Goal: Register for event/course

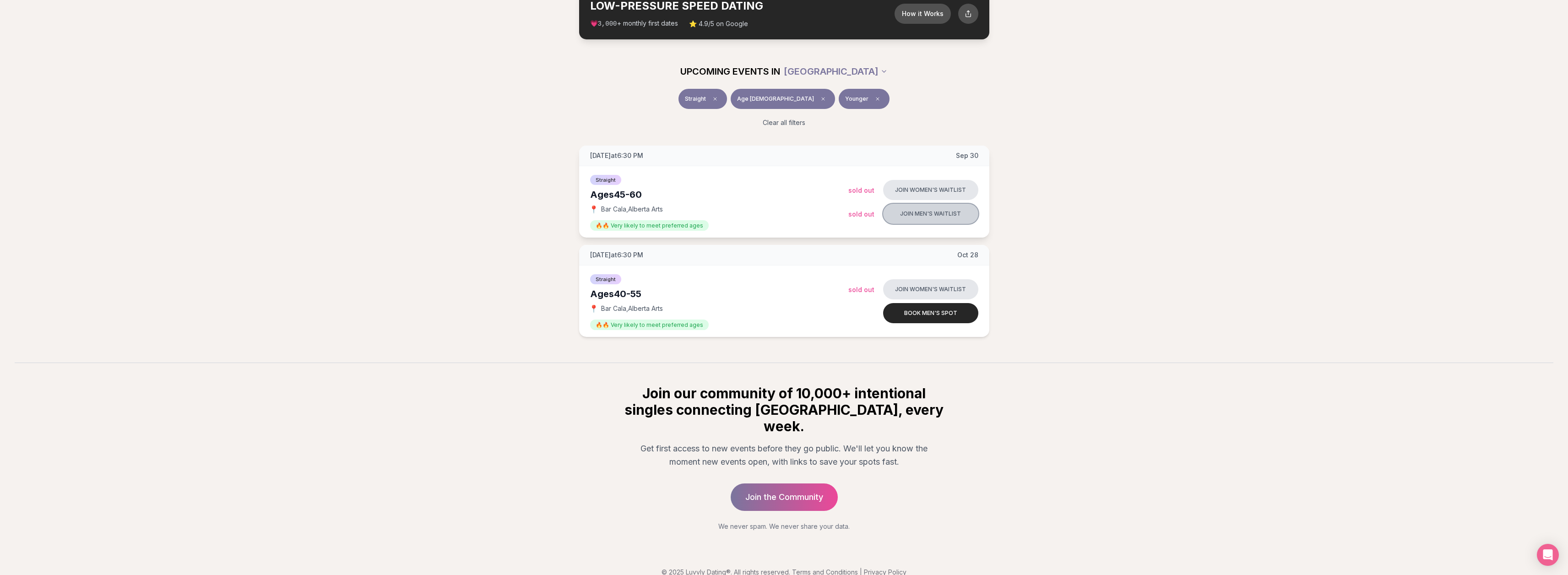
click at [922, 220] on button "Join men's waitlist" at bounding box center [931, 214] width 95 height 20
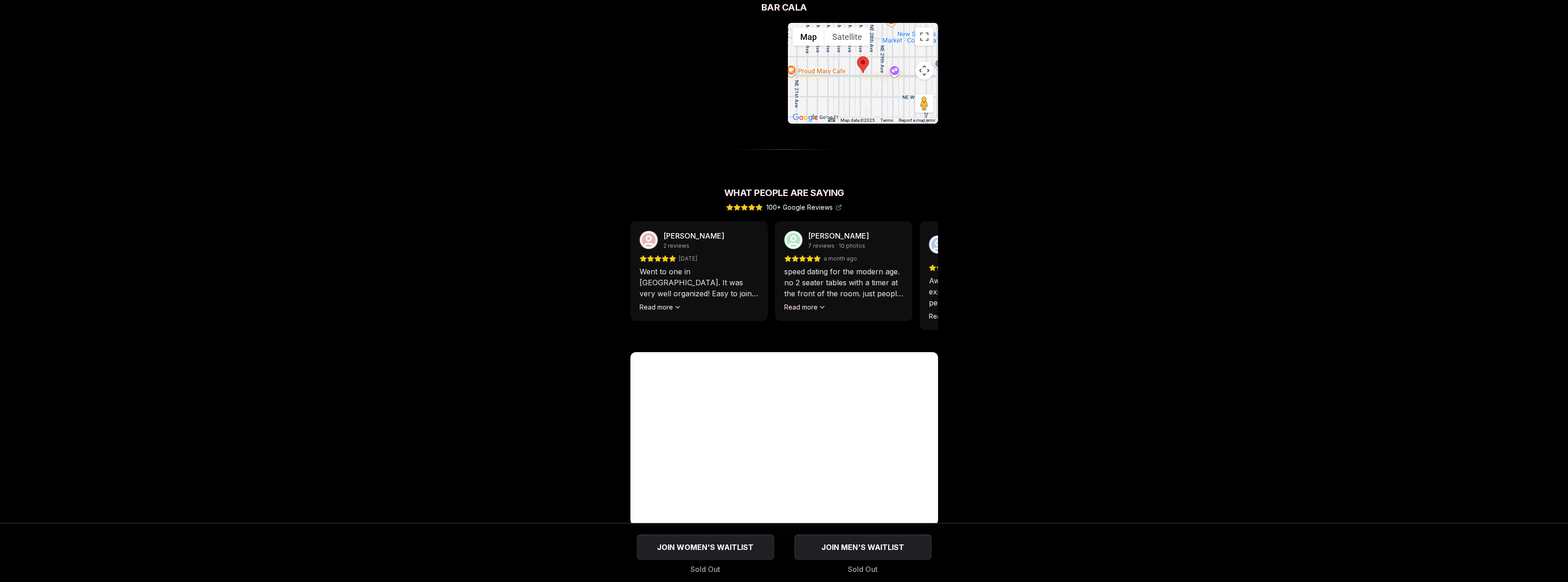
scroll to position [671, 0]
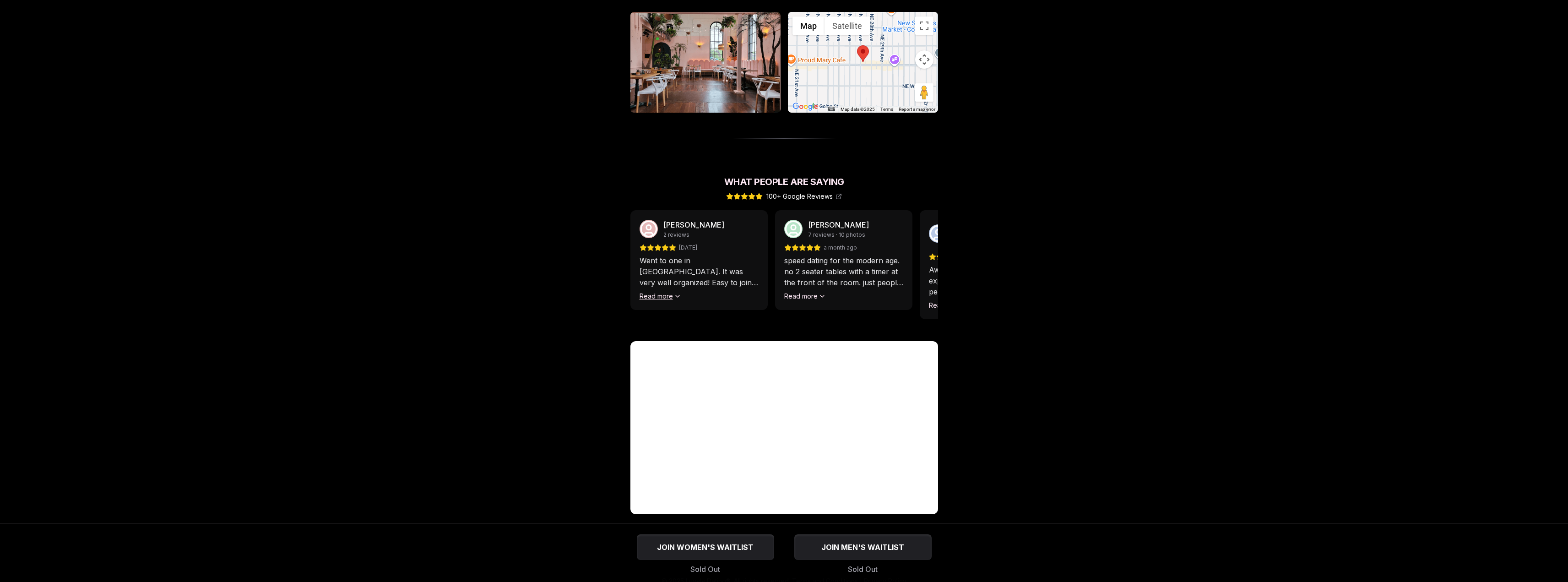
click at [663, 292] on button "Read more" at bounding box center [660, 296] width 41 height 9
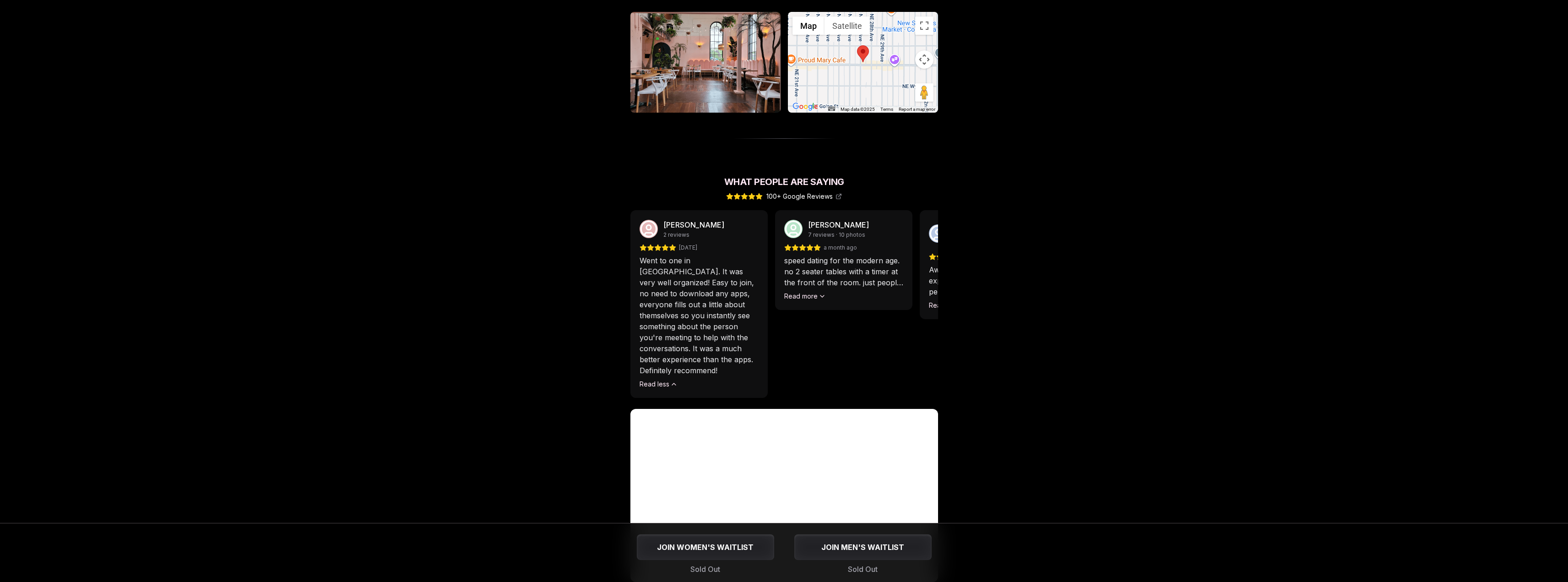
click at [809, 291] on div "Libby Brubaker 7 reviews · 10 photos a month ago speed dating for the modern ag…" at bounding box center [844, 260] width 138 height 100
click at [798, 292] on button "Read more" at bounding box center [805, 296] width 41 height 9
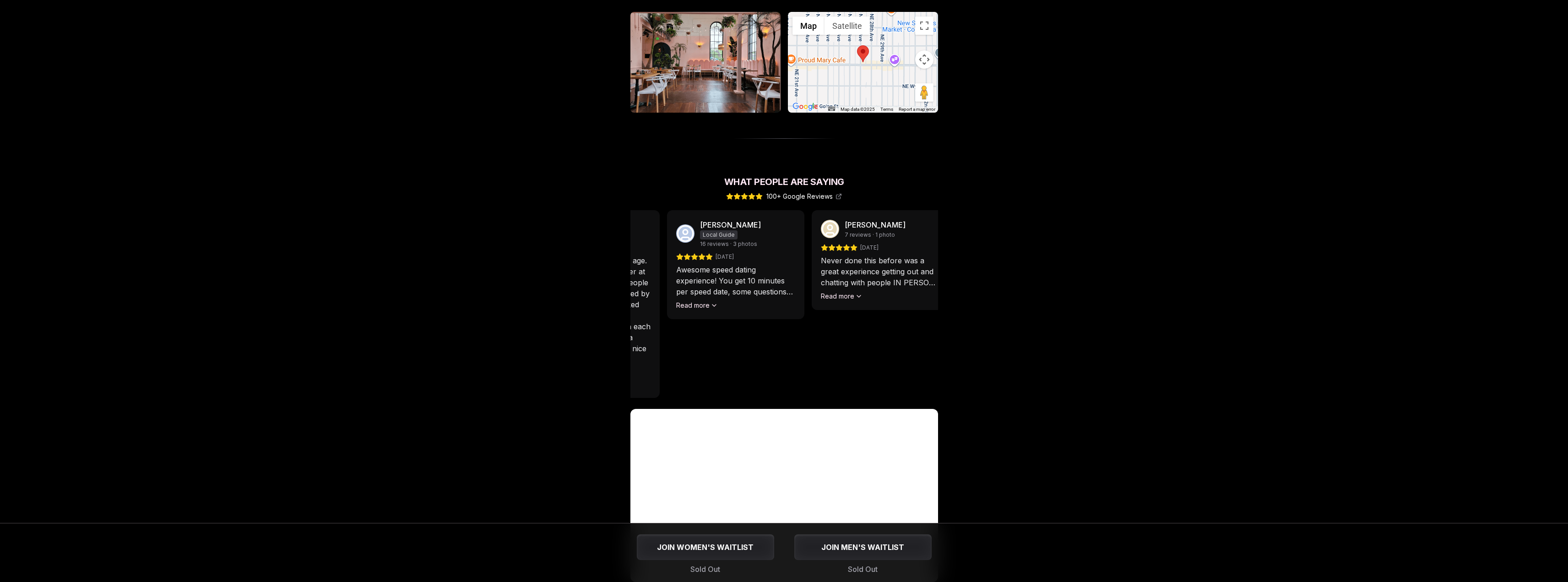
click at [663, 291] on div "Anna Selivanova 2 reviews 2 months ago Went to one in Portland. It was very wel…" at bounding box center [531, 304] width 307 height 188
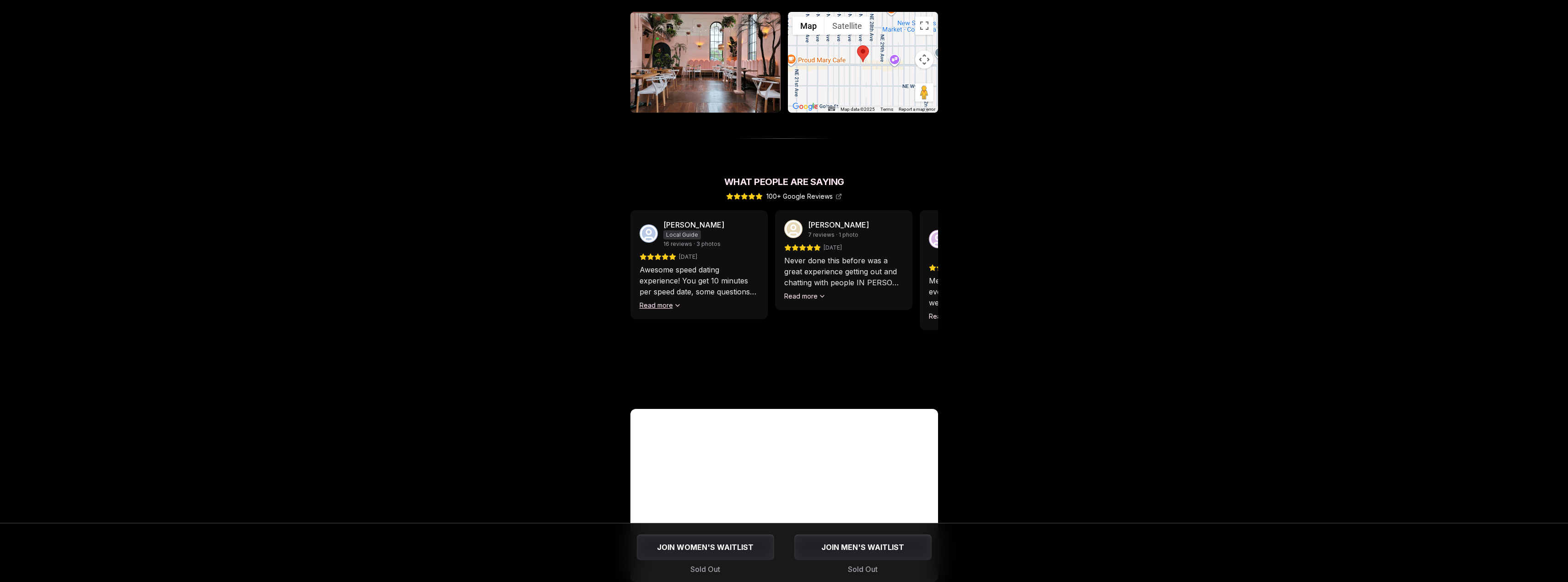
click at [653, 301] on button "Read more" at bounding box center [660, 305] width 41 height 9
click at [804, 292] on button "Read more" at bounding box center [805, 296] width 41 height 9
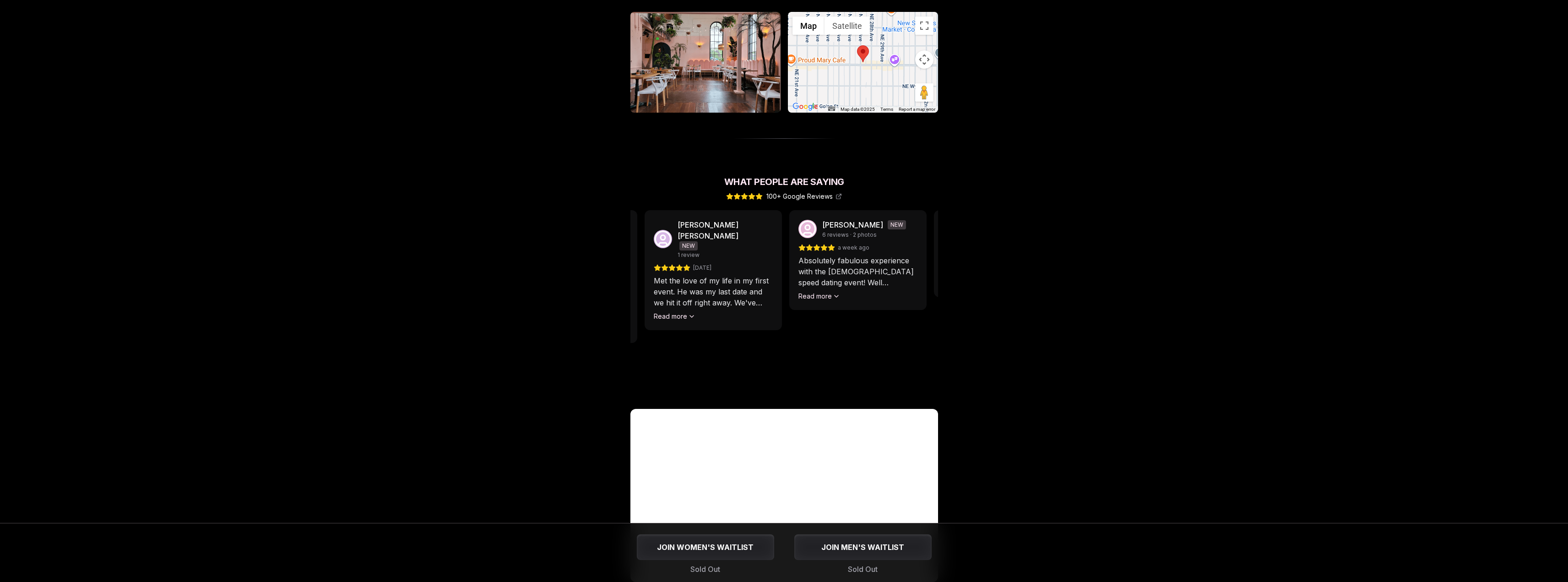
click at [668, 312] on button "Read more" at bounding box center [660, 316] width 41 height 9
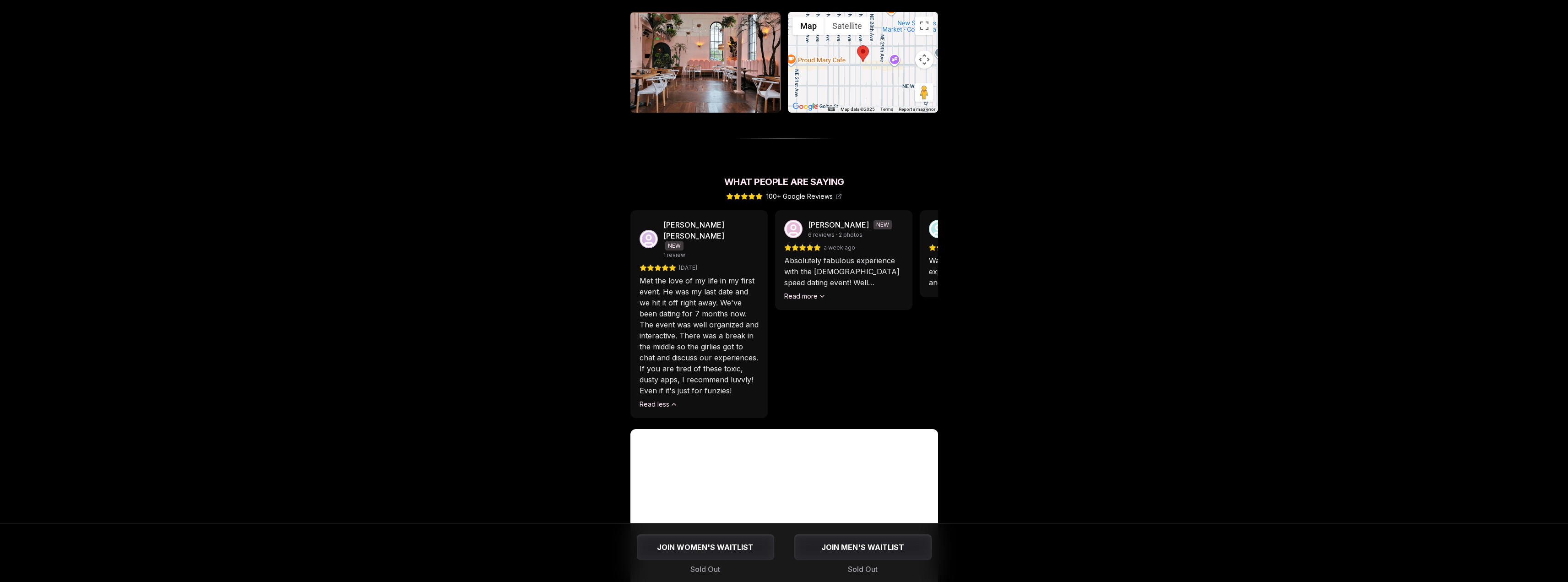
click at [799, 290] on div "Christina Daragan NEW 6 reviews · 2 photos a week ago Absolutely fabulous exper…" at bounding box center [844, 260] width 138 height 100
click at [802, 292] on button "Read more" at bounding box center [805, 296] width 41 height 9
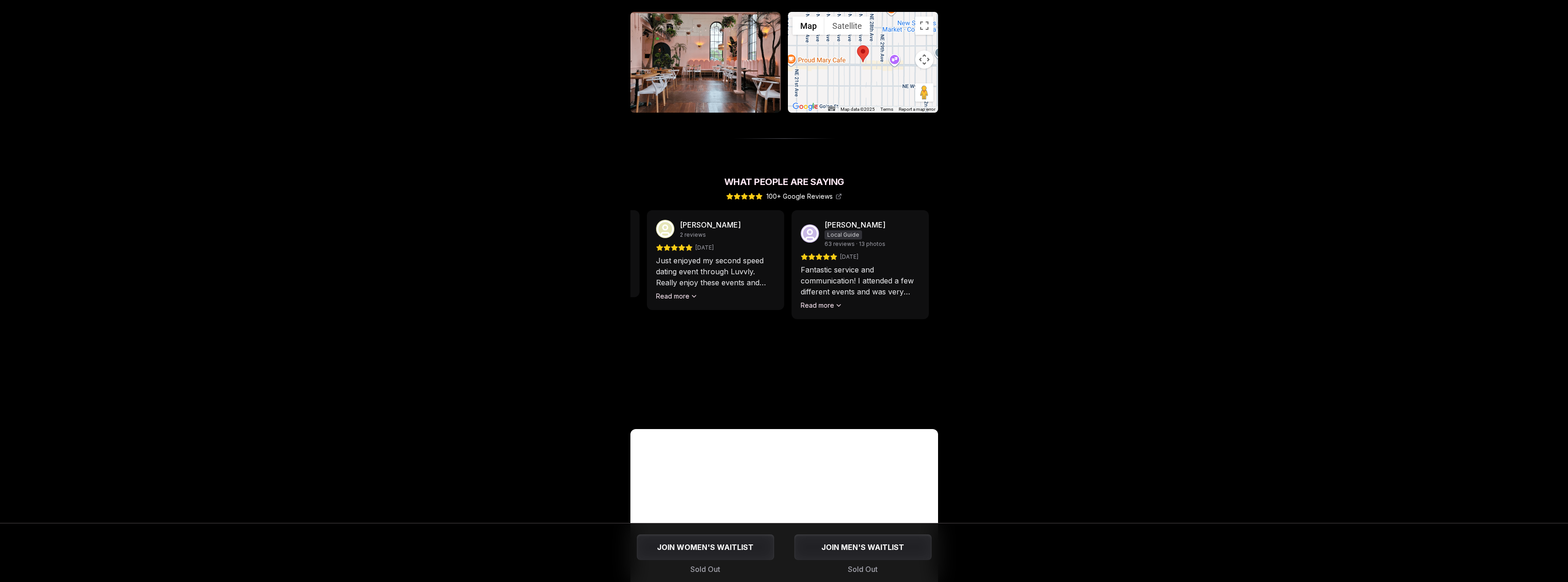
click at [698, 279] on div "Just enjoyed my second speed dating event through Luvvly. Really enjoy these ev…" at bounding box center [715, 278] width 119 height 46
click at [685, 292] on button "Read more" at bounding box center [686, 296] width 41 height 9
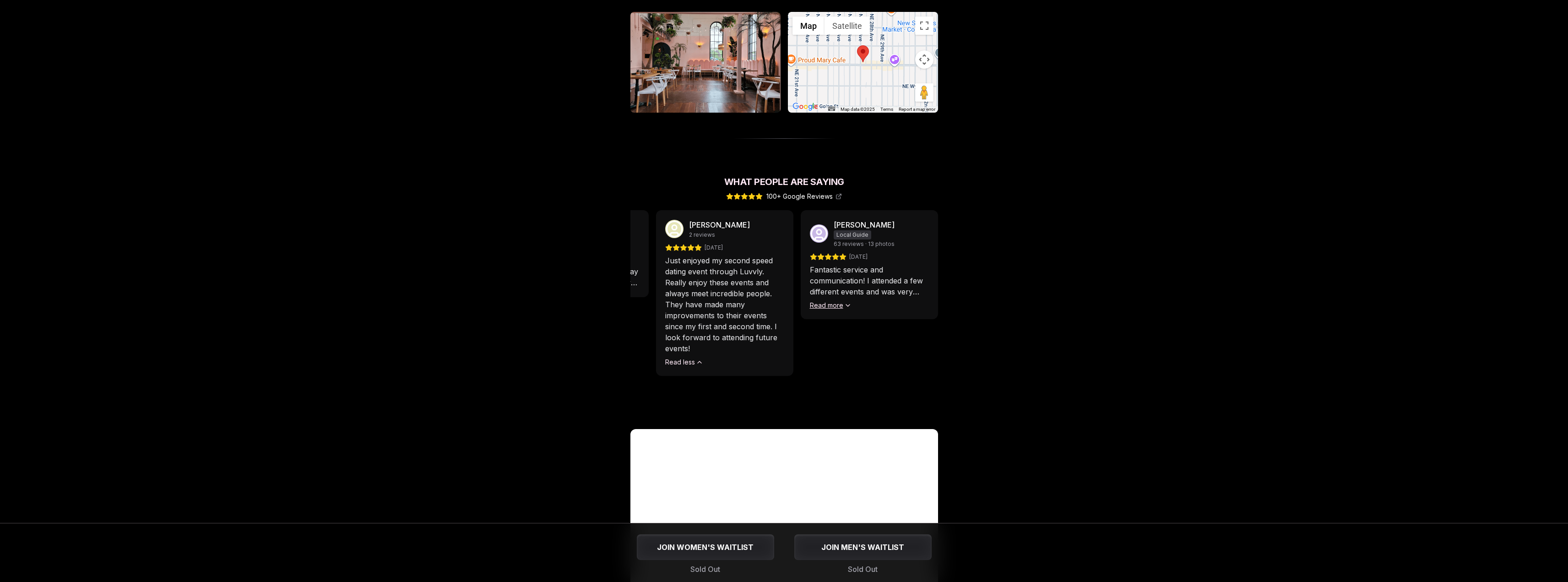
click at [831, 301] on button "Read more" at bounding box center [830, 305] width 41 height 9
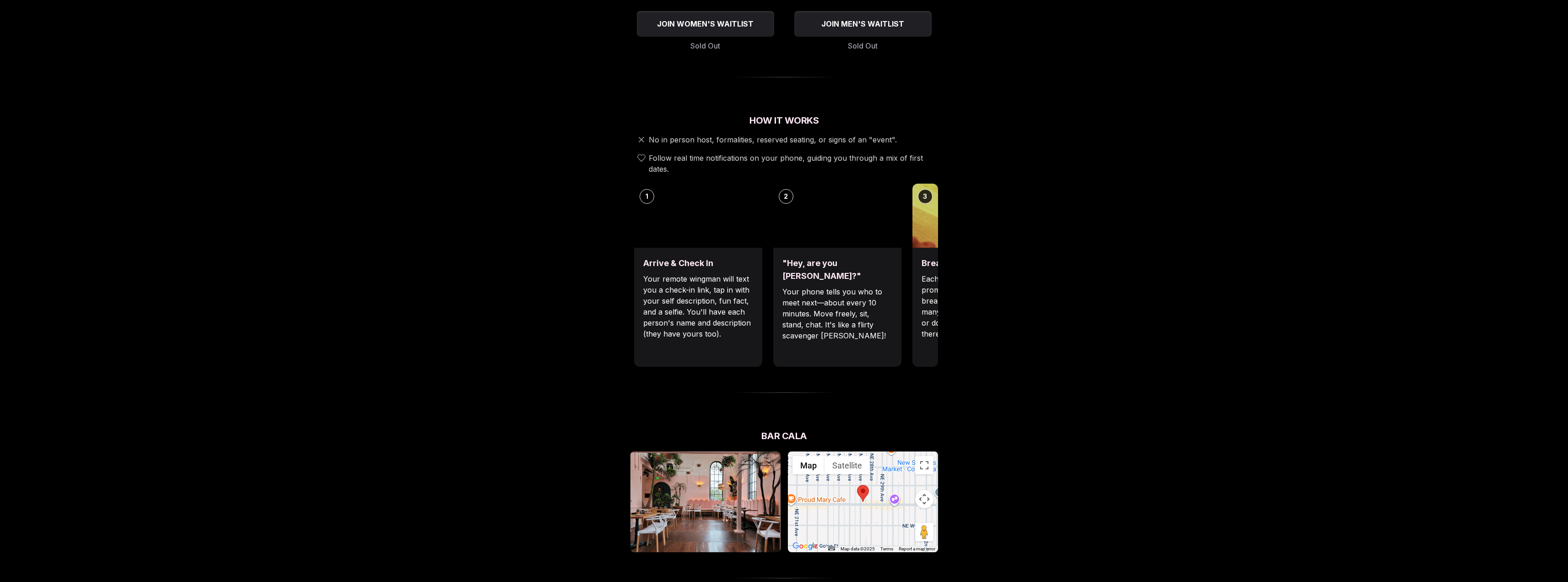
scroll to position [186, 0]
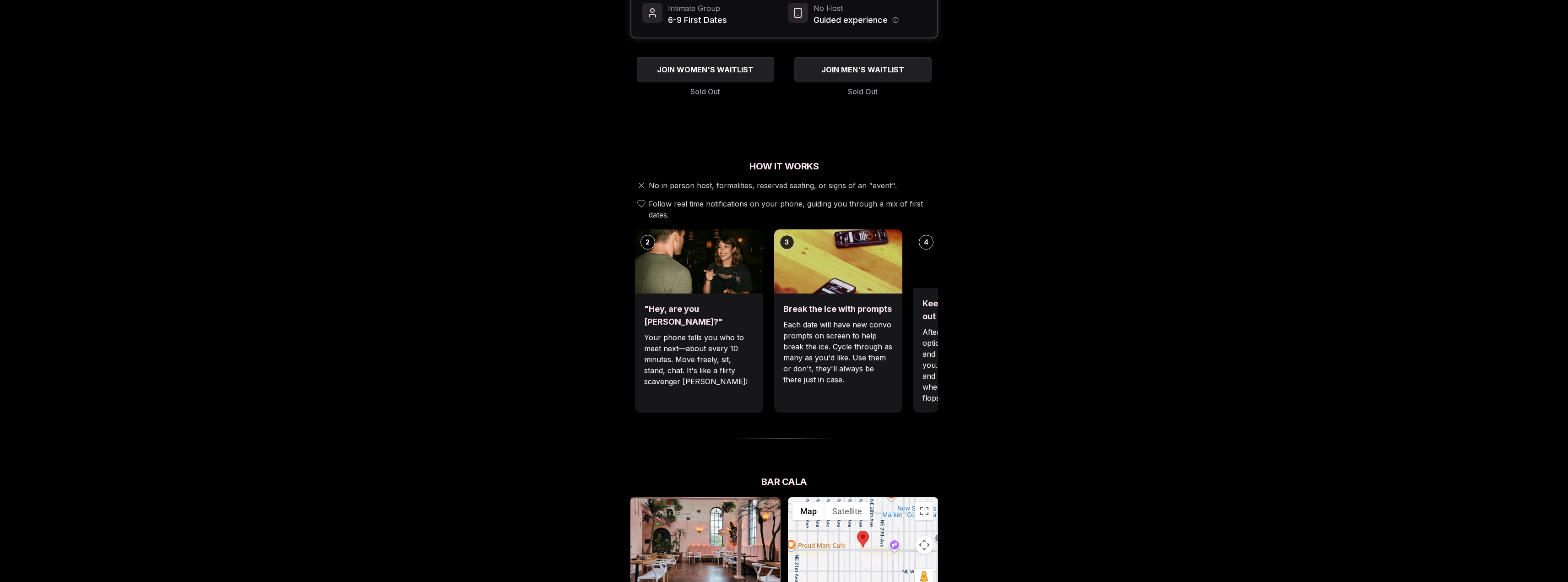
click at [740, 359] on p "Your phone tells you who to meet next—about every 10 minutes. Move freely, sit,…" at bounding box center [699, 359] width 110 height 55
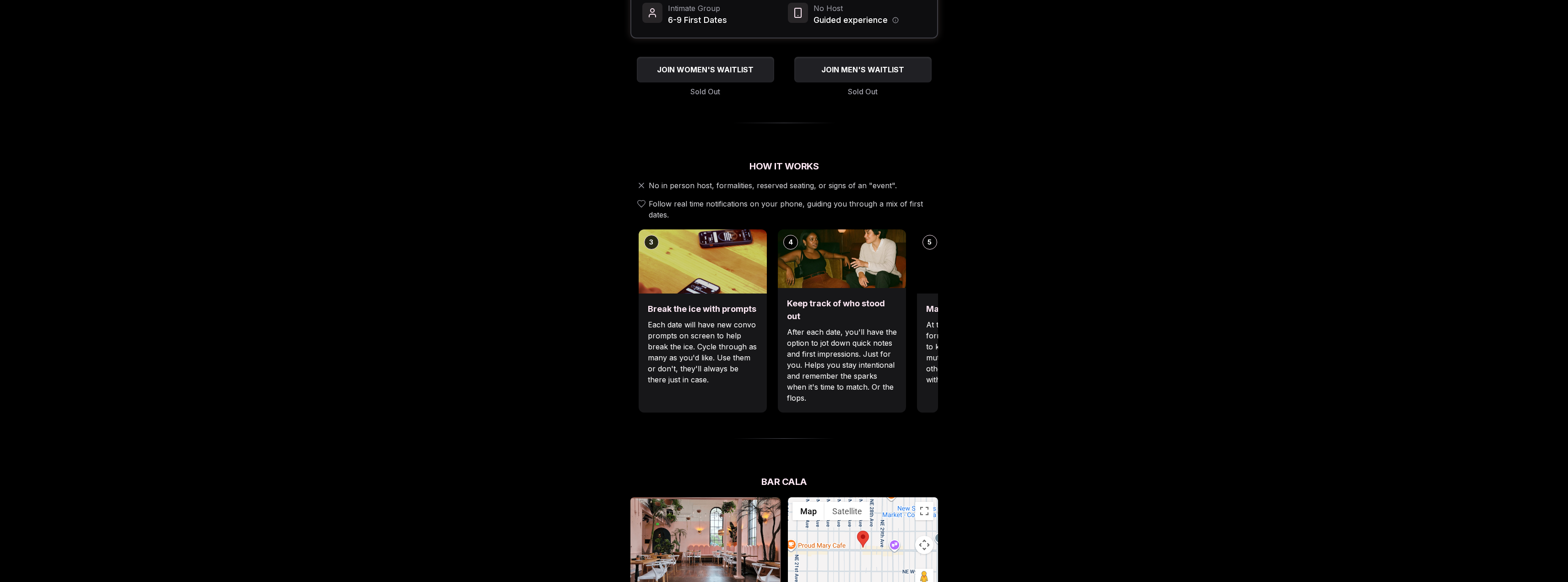
click at [738, 369] on p "Each date will have new convo prompts on screen to help break the ice. Cycle th…" at bounding box center [702, 352] width 110 height 66
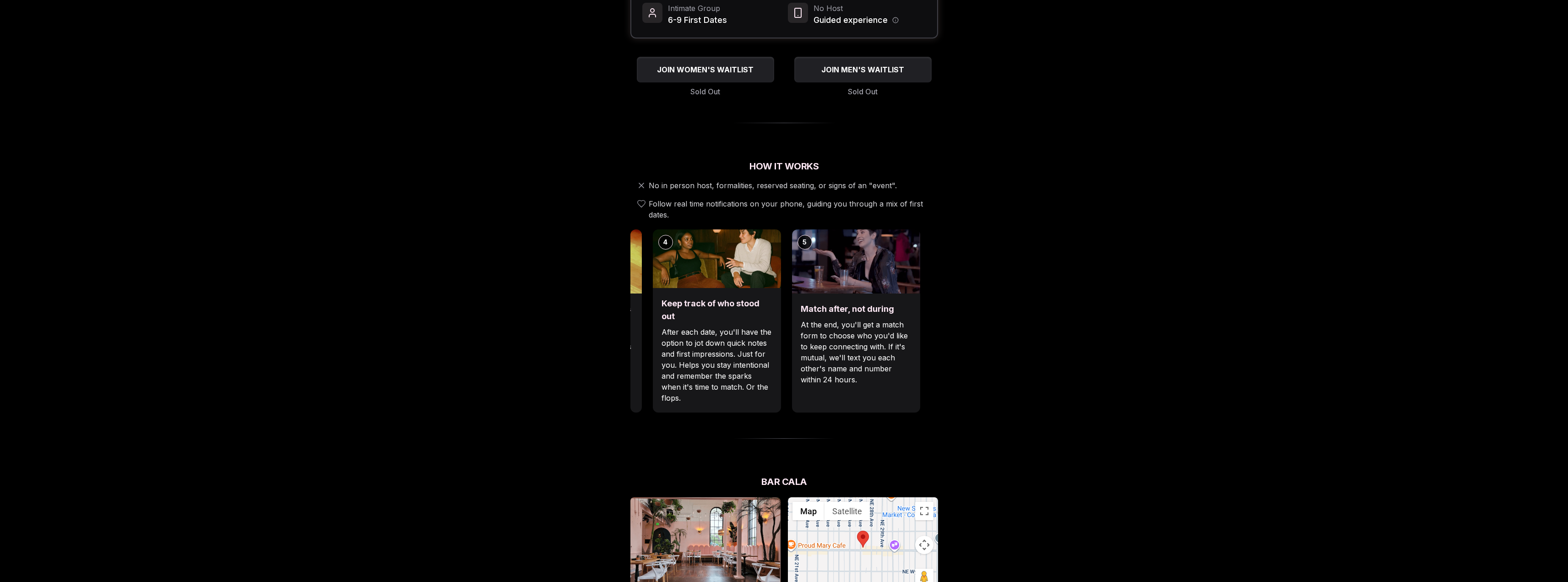
click at [746, 376] on div "Keep track of who stood out After each date, you'll have the option to jot down…" at bounding box center [716, 350] width 128 height 125
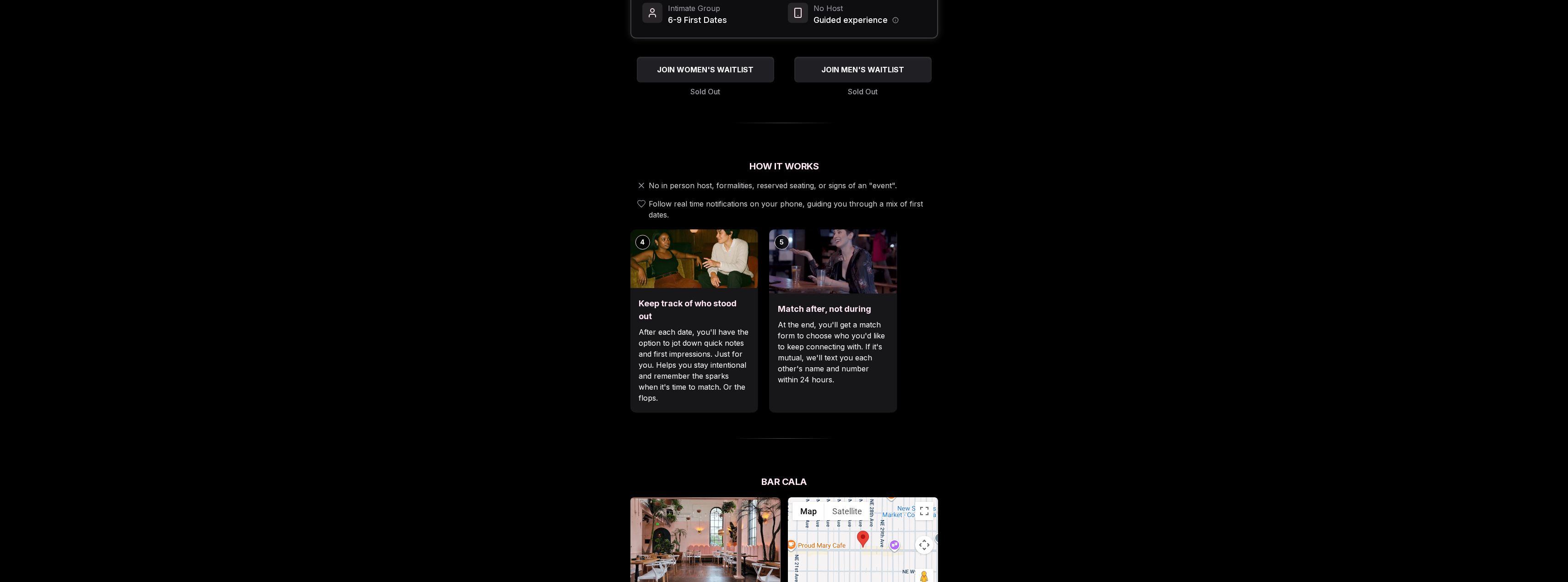
click at [784, 360] on p "At the end, you'll get a match form to choose who you'd like to keep connecting…" at bounding box center [833, 352] width 110 height 66
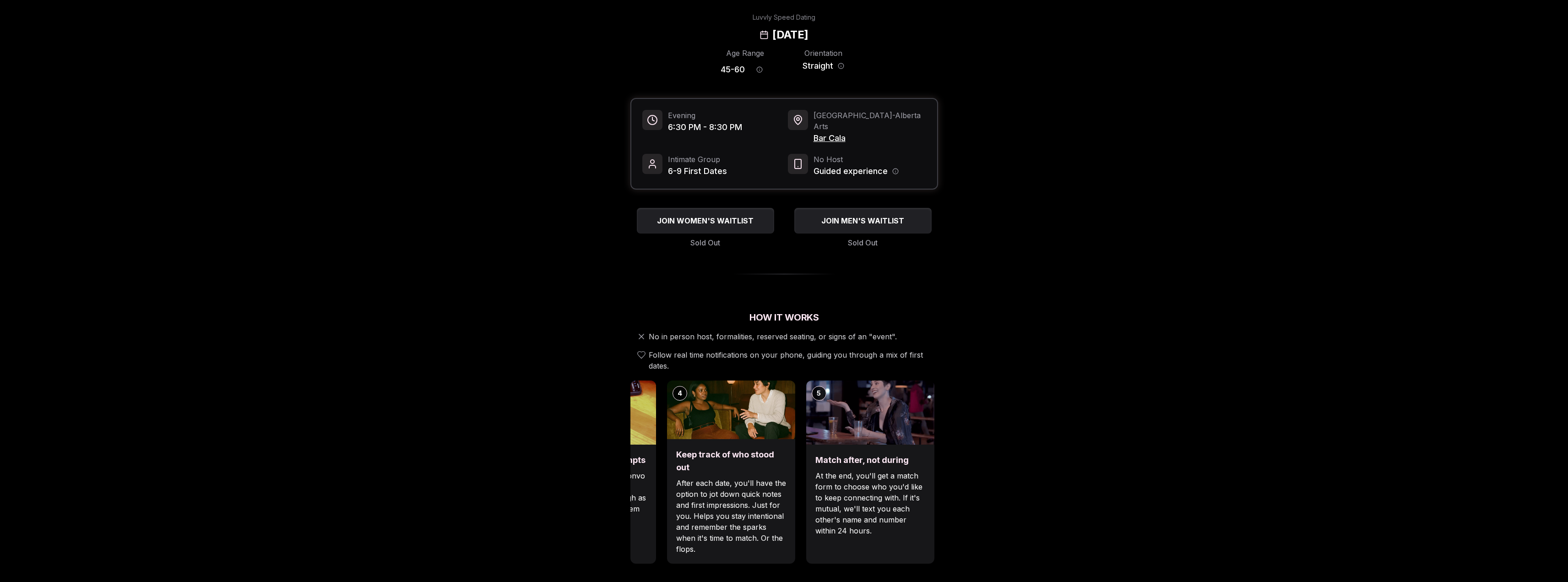
scroll to position [3, 0]
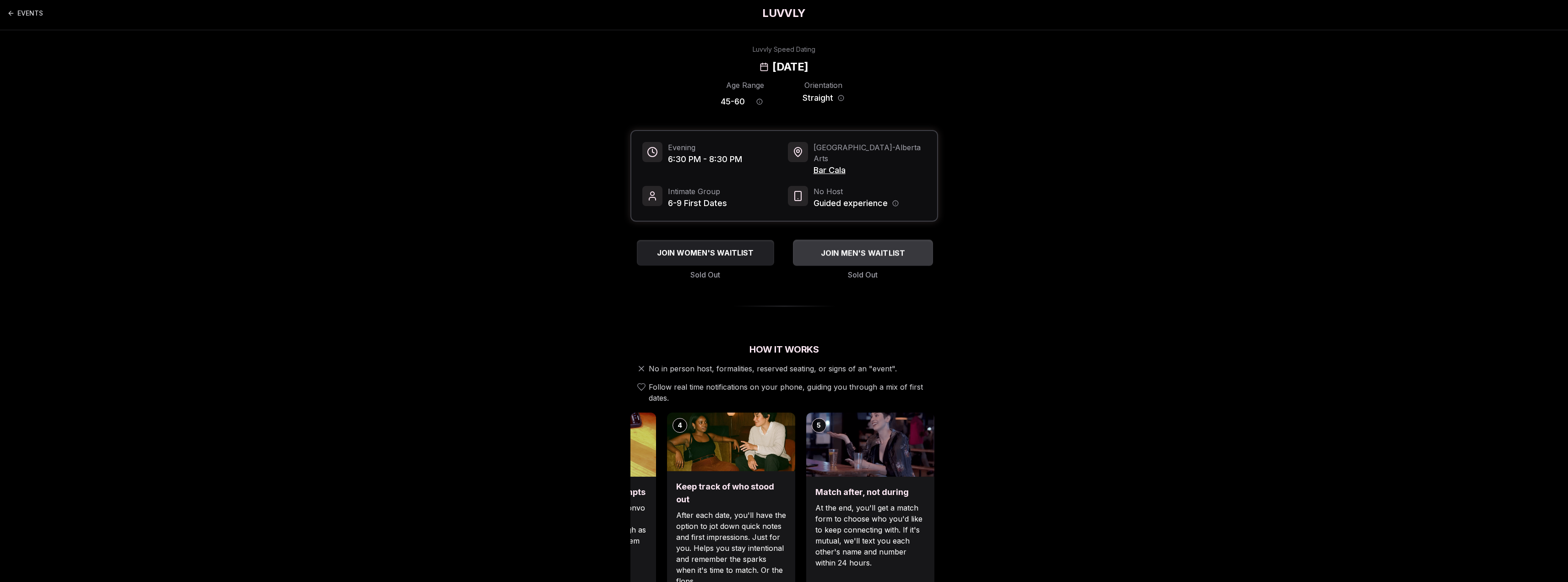
click at [869, 247] on span "JOIN MEN'S WAITLIST" at bounding box center [863, 253] width 88 height 11
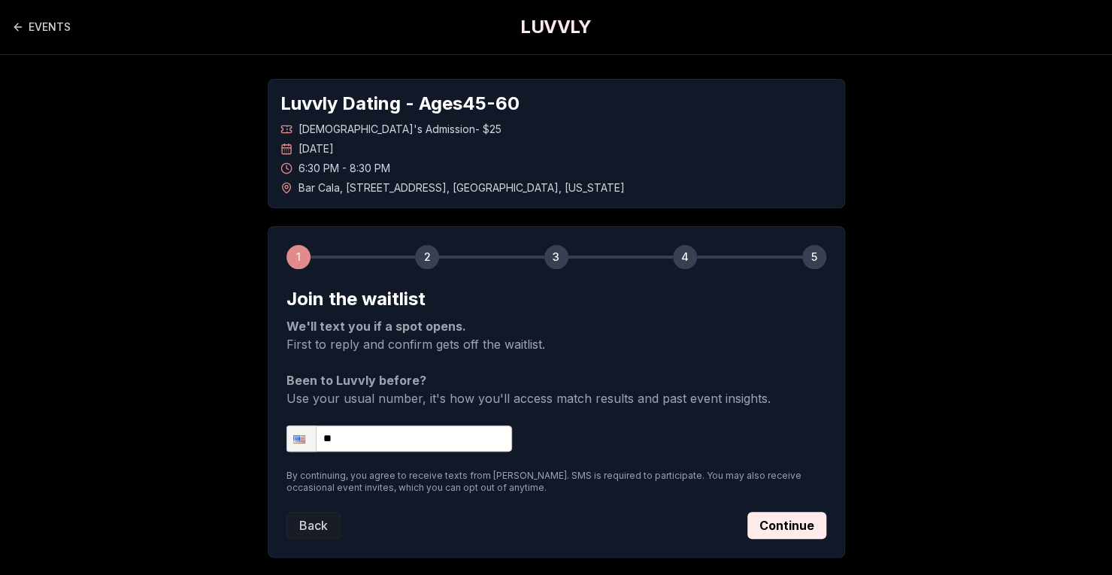
click at [366, 435] on input "**" at bounding box center [400, 439] width 226 height 26
type input "**********"
click at [291, 488] on p "By continuing, you agree to receive texts from Luvvly. SMS is required to parti…" at bounding box center [557, 482] width 540 height 24
click at [37, 25] on link "EVENTS" at bounding box center [41, 27] width 59 height 30
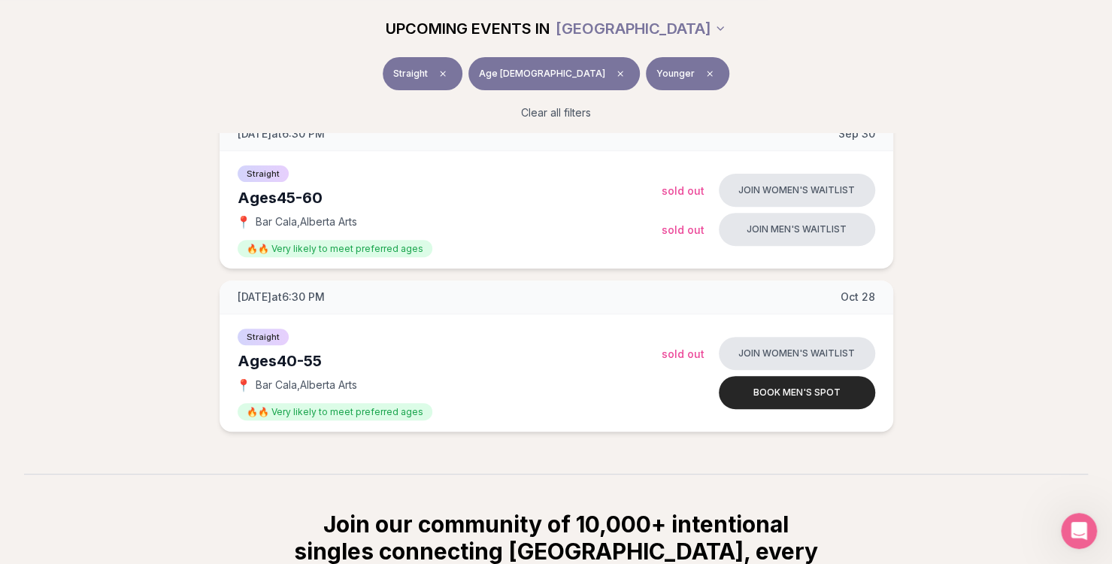
scroll to position [177, 0]
